Goal: Transaction & Acquisition: Subscribe to service/newsletter

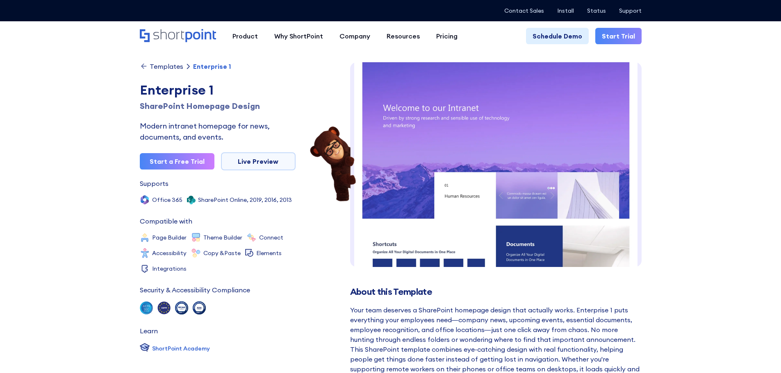
click at [608, 36] on link "Start Trial" at bounding box center [618, 36] width 46 height 16
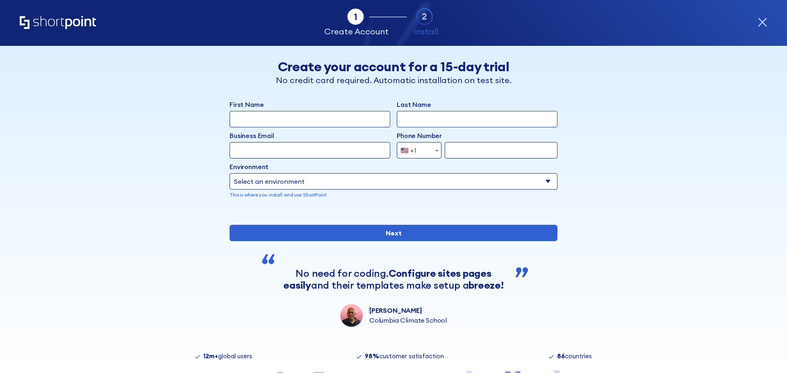
click at [760, 25] on icon "form" at bounding box center [762, 22] width 8 height 8
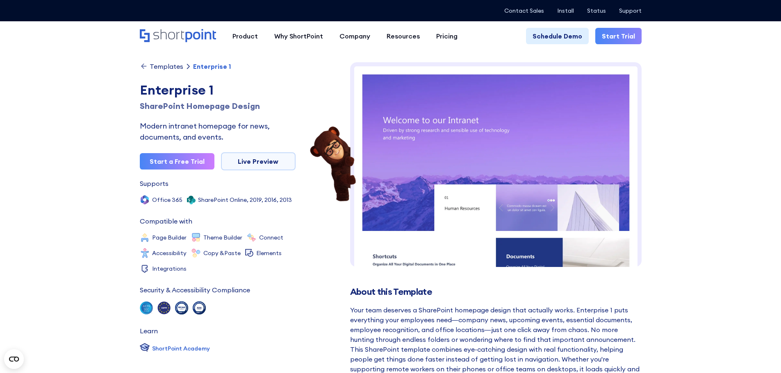
click at [635, 39] on link "Start Trial" at bounding box center [618, 36] width 46 height 16
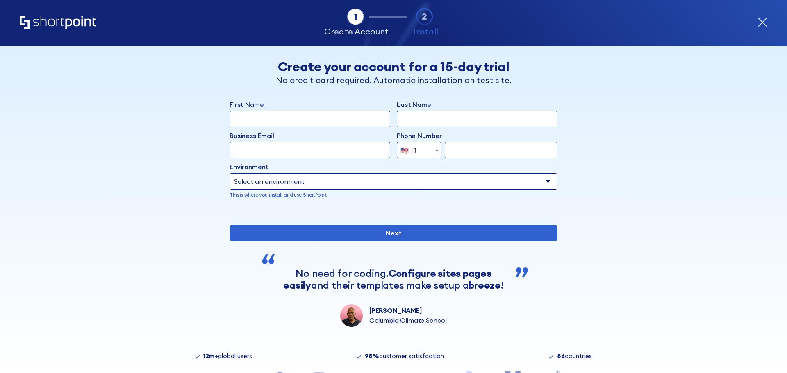
click at [426, 180] on select "Select an environment Microsoft 365 SharePoint Online SharePoint Subscription E…" at bounding box center [393, 181] width 328 height 16
select select "SharePoint Online"
click at [229, 173] on select "Select an environment Microsoft 365 SharePoint Online SharePoint Subscription E…" at bounding box center [393, 181] width 328 height 16
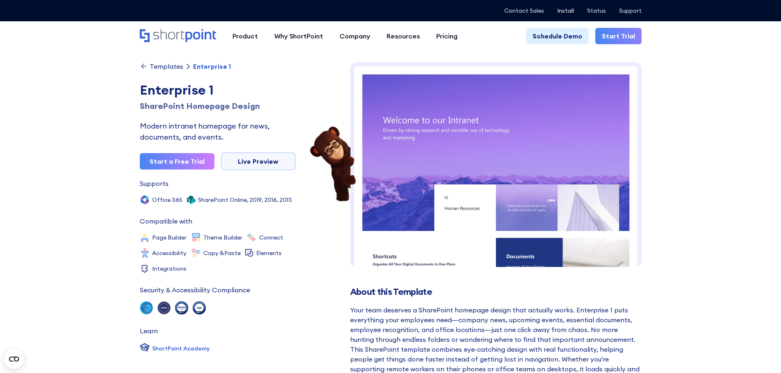
click at [564, 9] on p "Install" at bounding box center [565, 10] width 17 height 7
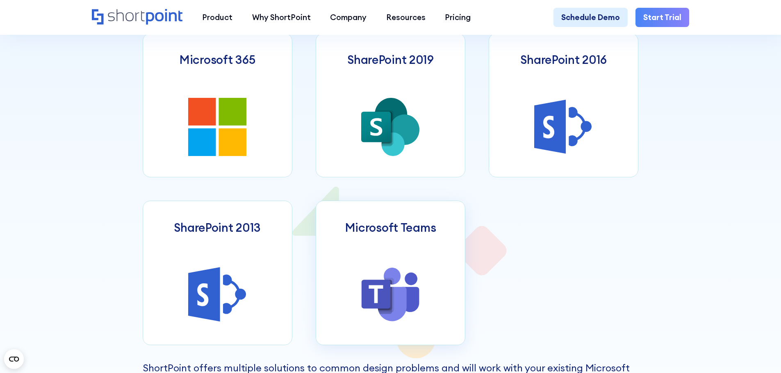
scroll to position [492, 0]
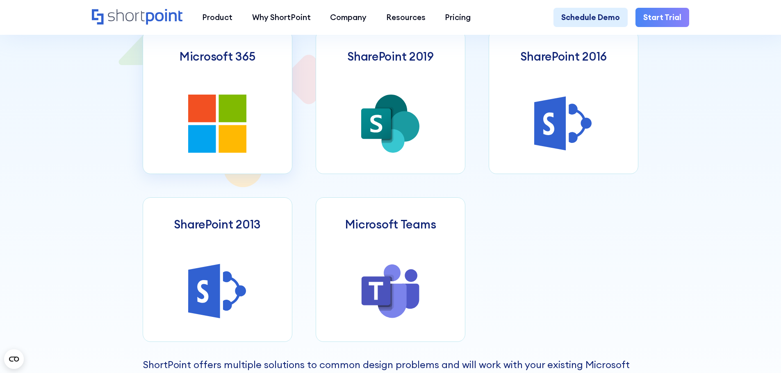
click at [200, 106] on icon at bounding box center [202, 109] width 28 height 28
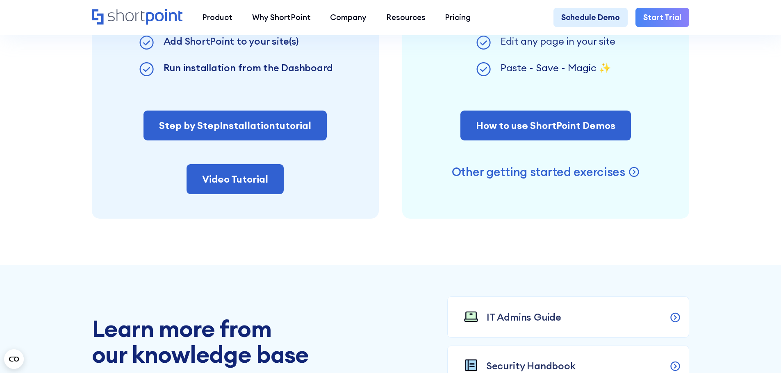
scroll to position [942, 0]
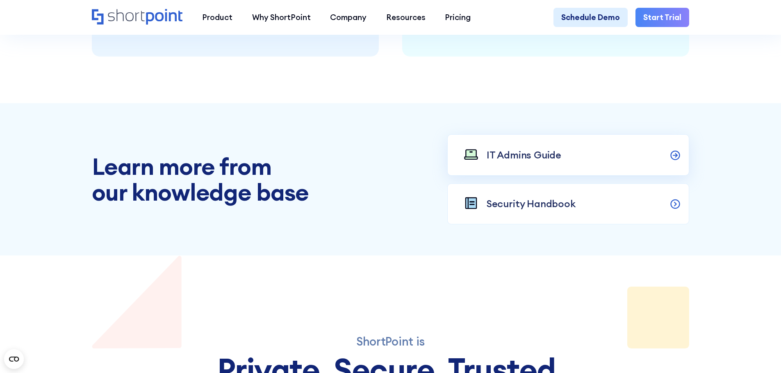
click at [689, 164] on link "IT Admins Guide" at bounding box center [568, 154] width 242 height 41
click at [543, 211] on p "Security Handbook" at bounding box center [530, 204] width 89 height 15
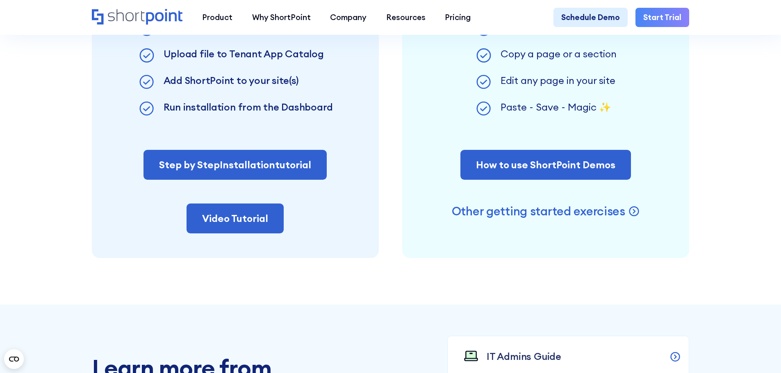
scroll to position [738, 0]
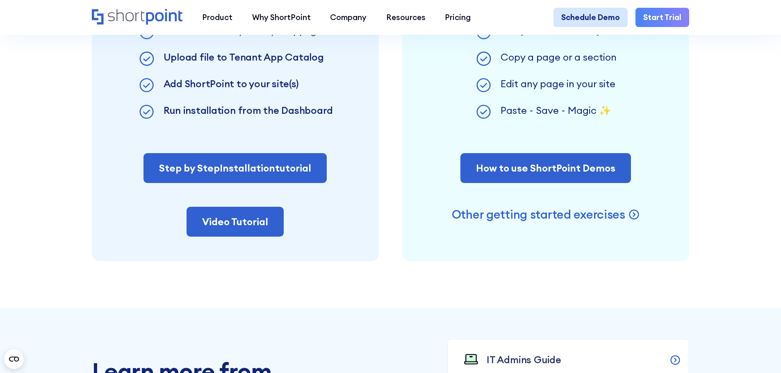
click at [576, 26] on link "Schedule Demo" at bounding box center [590, 18] width 74 height 20
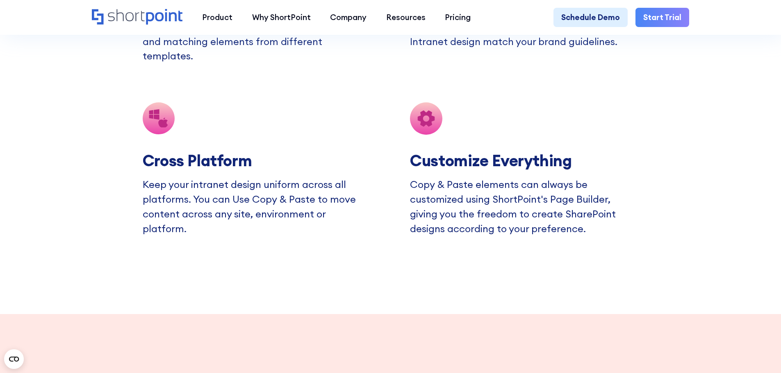
scroll to position [1803, 0]
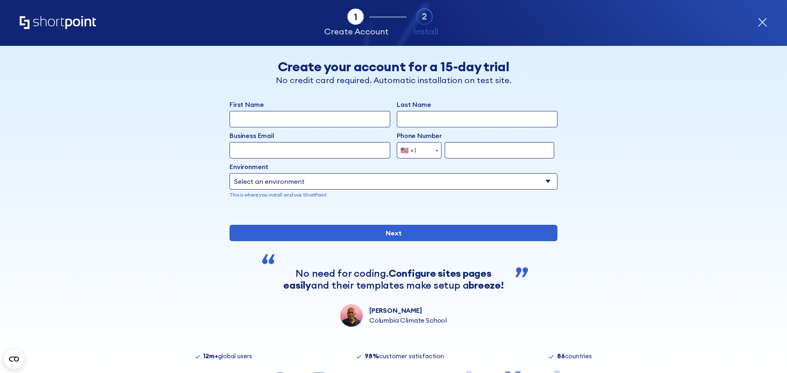
click at [309, 123] on input "First Name" at bounding box center [309, 119] width 161 height 16
type input "Nipuni"
click at [400, 120] on input "Last Name" at bounding box center [477, 119] width 161 height 16
type input "Gamage"
click at [341, 148] on input "Business Email" at bounding box center [309, 150] width 161 height 16
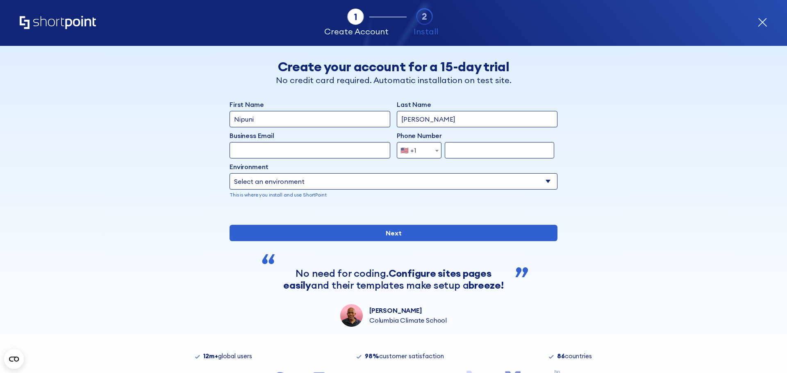
type input "nipuni@certex.com.au"
click at [438, 152] on div "Afghanistan (+93) Albania (+355) Algeria (+213) American Samoa (+1-684) Andorra…" at bounding box center [477, 150] width 161 height 16
click at [433, 152] on span "form" at bounding box center [437, 151] width 8 height 16
click at [591, 179] on div "Back Back Create your account for a 15-day trial No credit card required. Autom…" at bounding box center [394, 186] width 502 height 281
click at [350, 183] on select "Select an environment Microsoft 365 SharePoint Online SharePoint Subscription E…" at bounding box center [393, 181] width 328 height 16
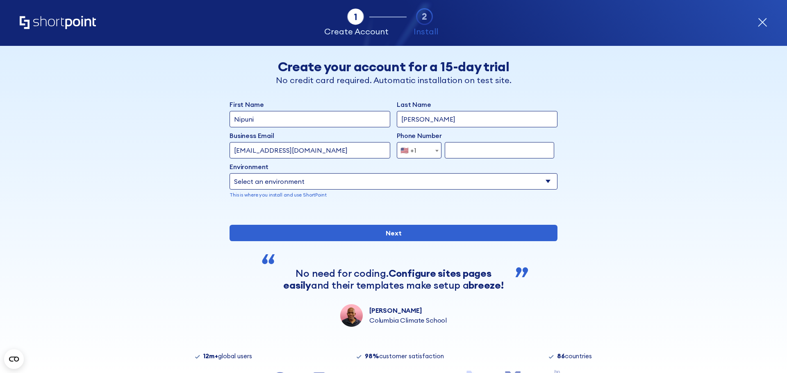
select select "SharePoint Online"
click at [229, 173] on select "Select an environment Microsoft 365 SharePoint Online SharePoint Subscription E…" at bounding box center [393, 181] width 328 height 16
click at [282, 186] on select "Select an environment Microsoft 365 SharePoint Online SharePoint Subscription E…" at bounding box center [393, 181] width 328 height 16
click at [229, 173] on select "Select an environment Microsoft 365 SharePoint Online SharePoint Subscription E…" at bounding box center [393, 181] width 328 height 16
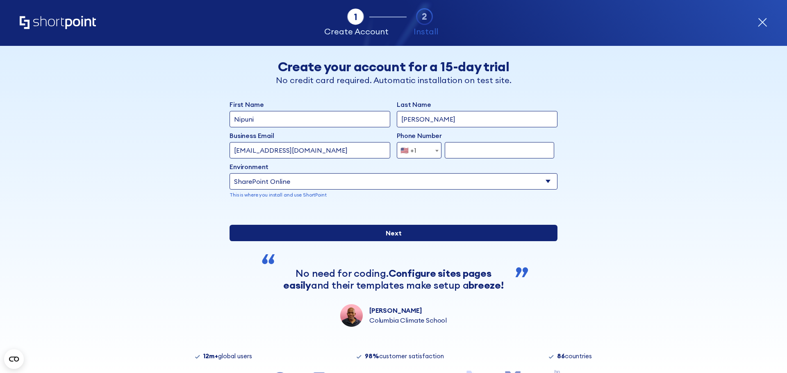
click at [313, 241] on input "Next" at bounding box center [393, 233] width 328 height 16
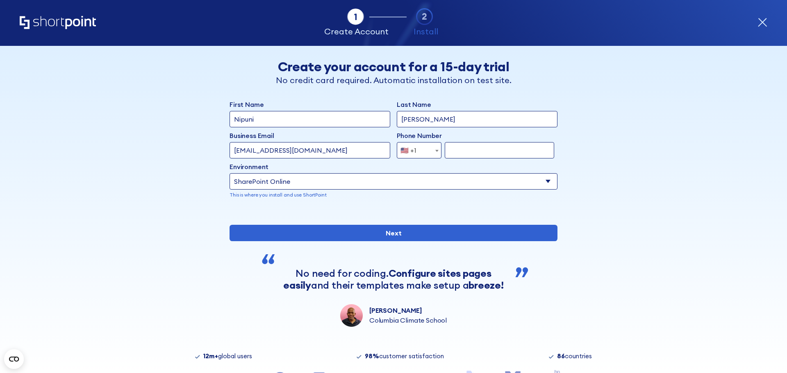
click at [405, 150] on div "🇺🇸 +1" at bounding box center [408, 150] width 16 height 16
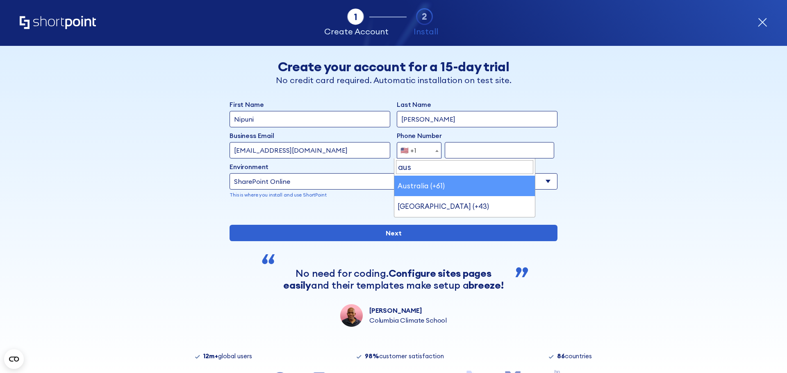
type input "aus"
select select "+61"
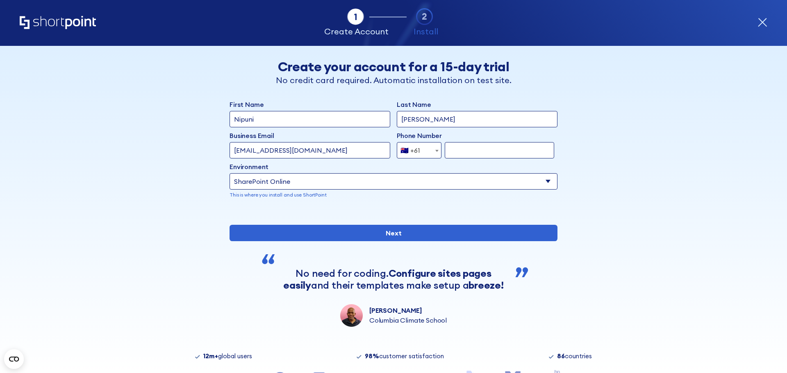
click at [472, 154] on input "form" at bounding box center [499, 150] width 109 height 16
paste input "(03) 9555 3855"
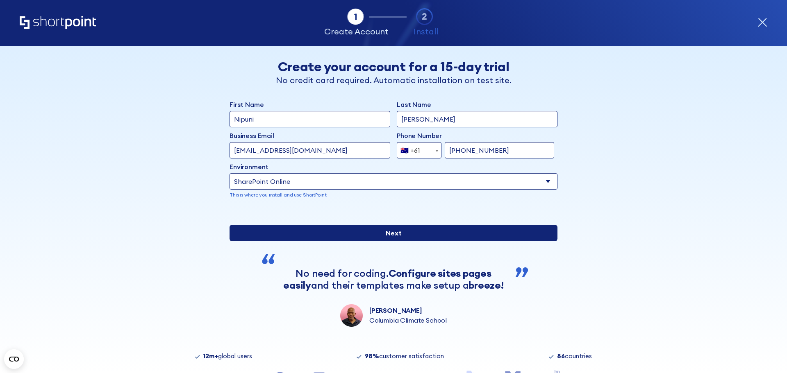
type input "(03) 9555 3855"
click at [436, 241] on input "Next" at bounding box center [393, 233] width 328 height 16
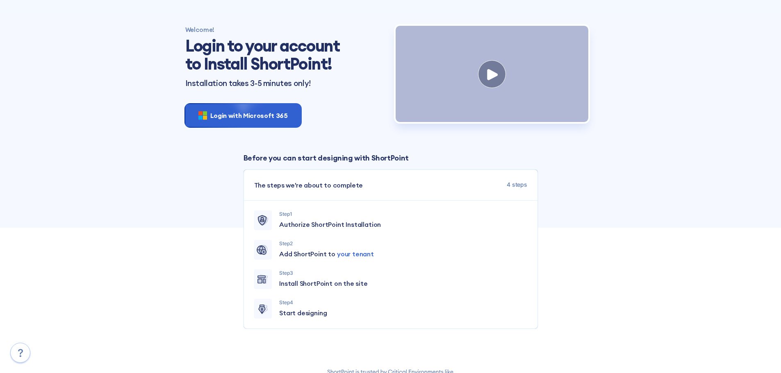
scroll to position [41, 0]
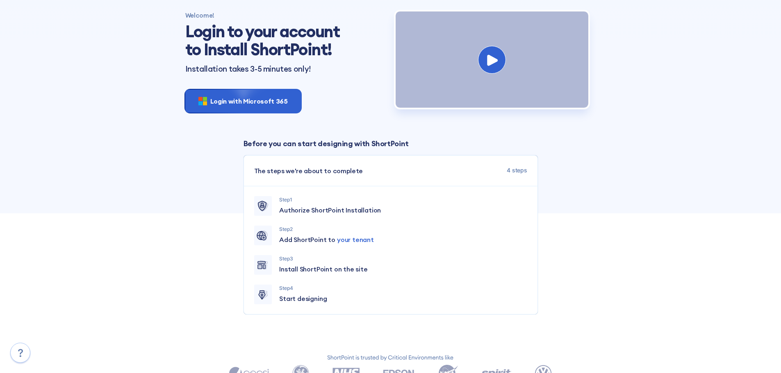
click at [495, 66] on icon at bounding box center [492, 59] width 11 height 11
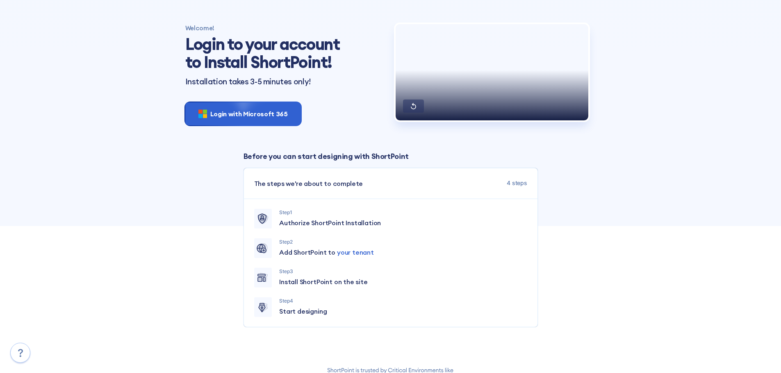
scroll to position [0, 0]
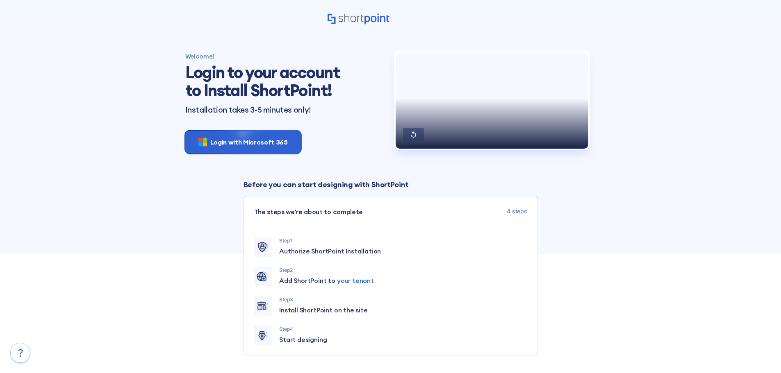
drag, startPoint x: 287, startPoint y: 148, endPoint x: 368, endPoint y: 169, distance: 84.1
click at [286, 148] on div "Login with Microsoft 365" at bounding box center [243, 142] width 116 height 23
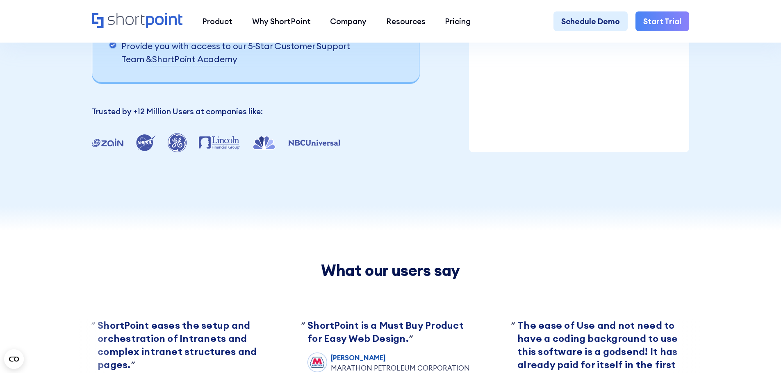
scroll to position [82, 0]
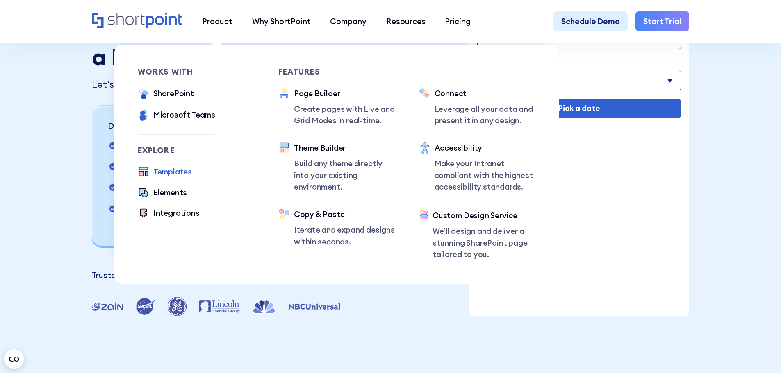
click at [168, 175] on div "Templates" at bounding box center [172, 172] width 39 height 12
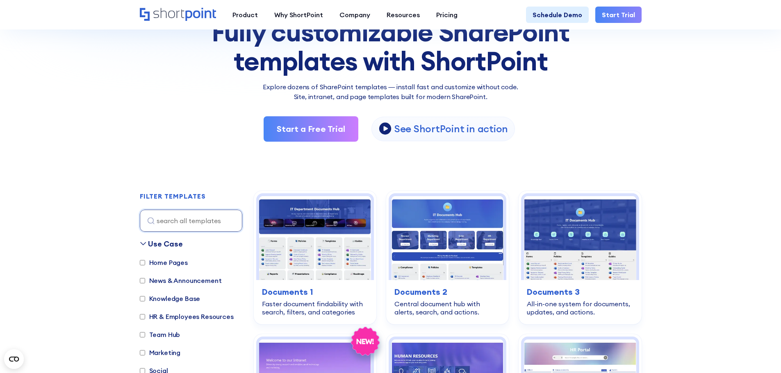
scroll to position [82, 0]
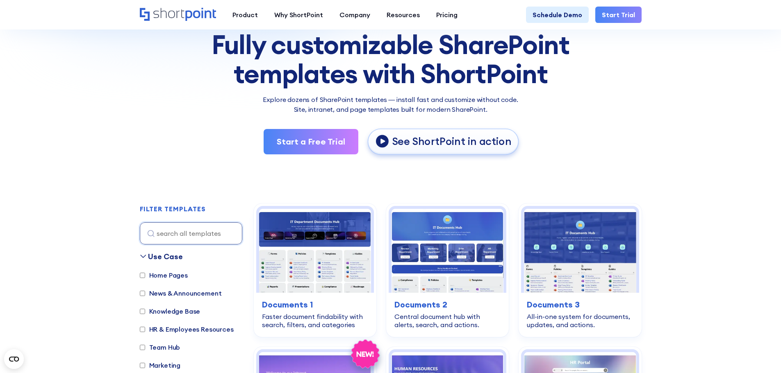
click at [431, 144] on p "See ShortPoint in action" at bounding box center [451, 142] width 119 height 14
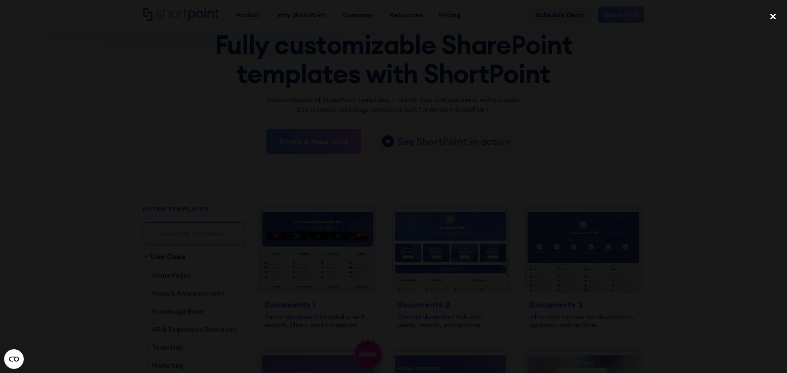
click at [770, 18] on div "close lightbox" at bounding box center [773, 16] width 28 height 18
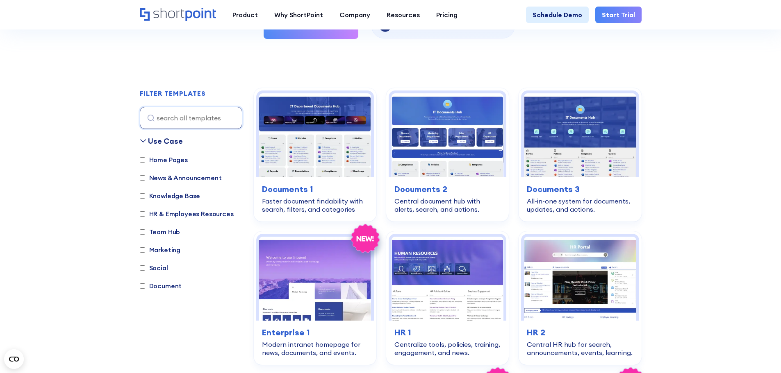
scroll to position [205, 0]
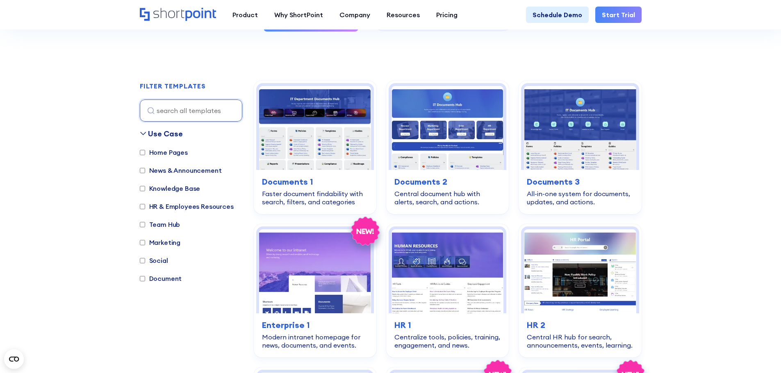
click at [178, 185] on label "Knowledge Base" at bounding box center [170, 189] width 61 height 10
click at [145, 186] on input "Knowledge Base" at bounding box center [142, 188] width 5 height 5
checkbox input "true"
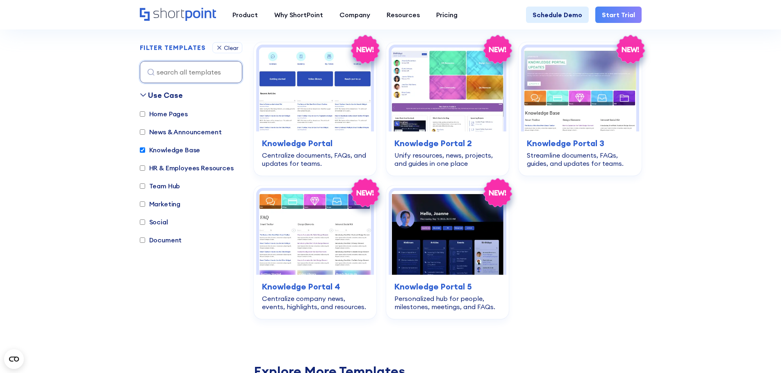
scroll to position [245, 0]
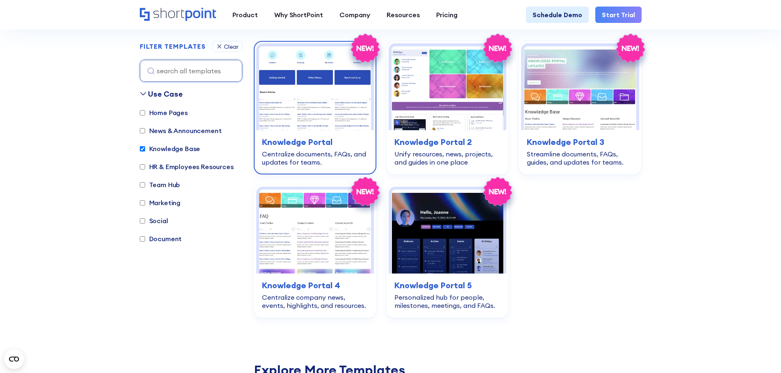
click at [333, 102] on img at bounding box center [315, 88] width 112 height 84
